Goal: Navigation & Orientation: Find specific page/section

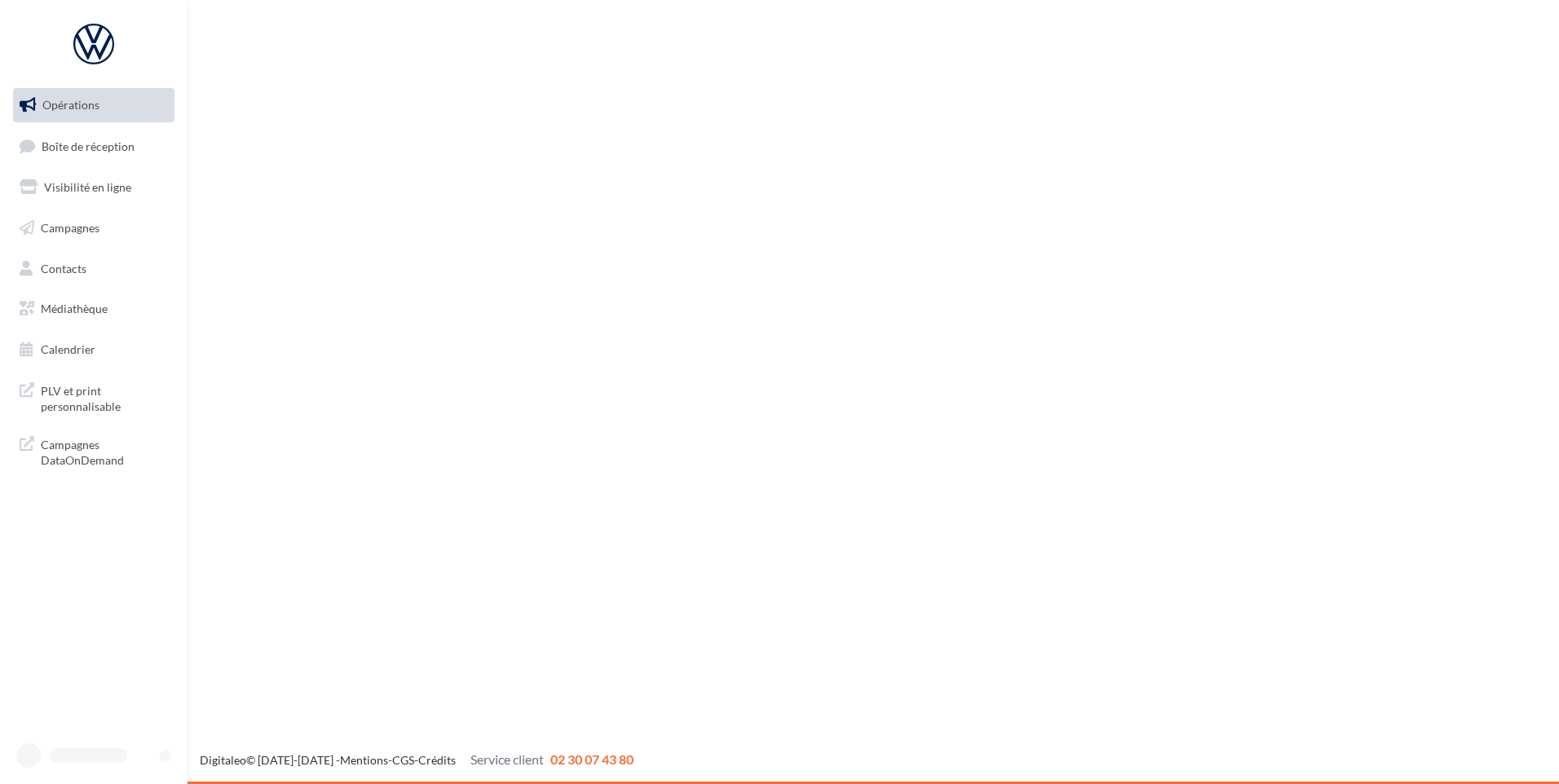
click at [57, 146] on span "Boîte de réception" at bounding box center [88, 146] width 93 height 14
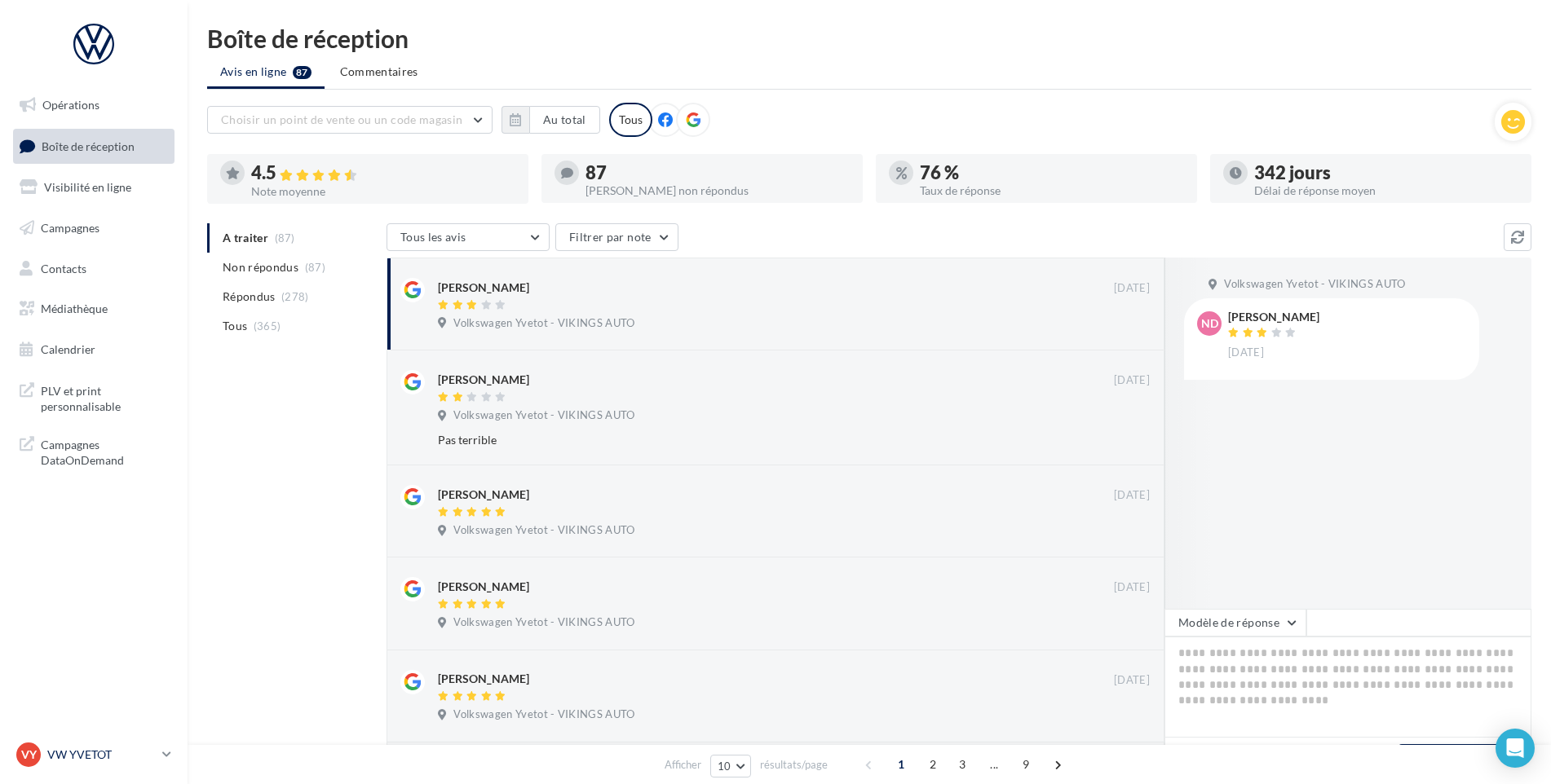
click at [91, 753] on p "VW YVETOT" at bounding box center [101, 754] width 109 height 16
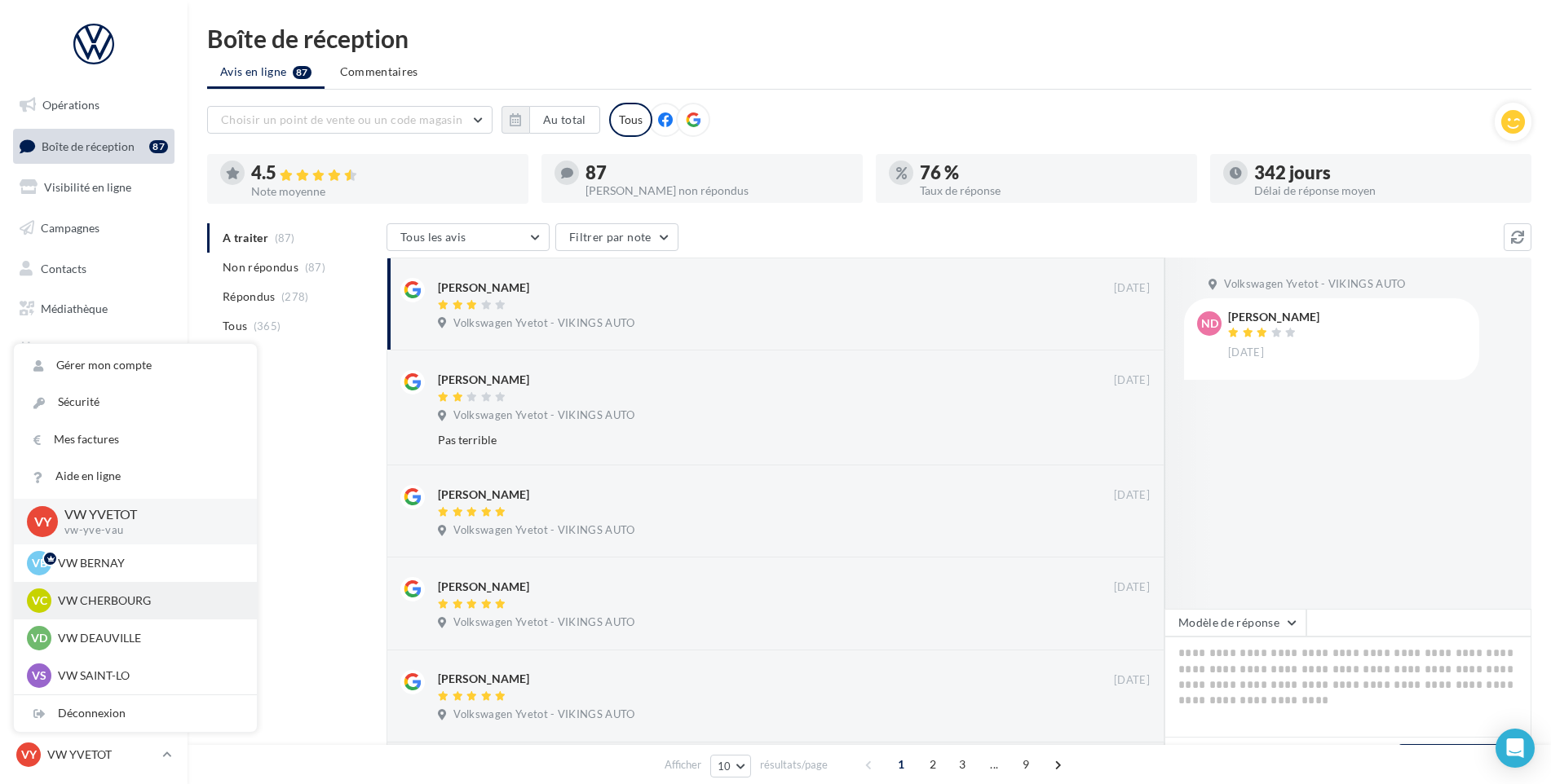
click at [143, 602] on p "VW CHERBOURG" at bounding box center [148, 600] width 180 height 16
